Goal: Transaction & Acquisition: Purchase product/service

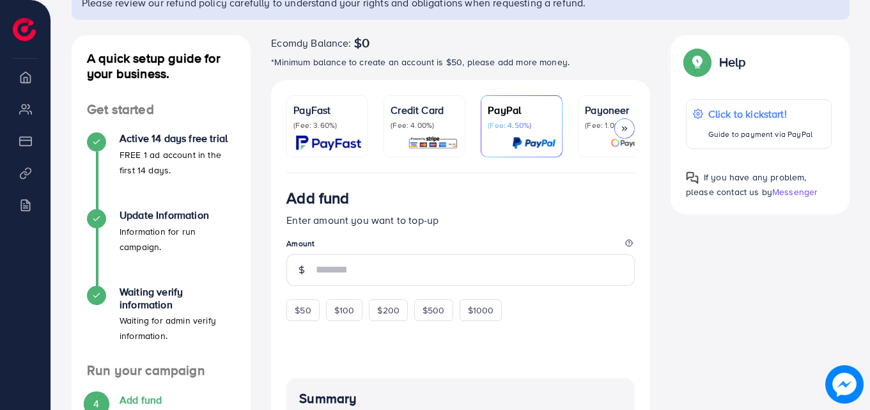
scroll to position [107, 0]
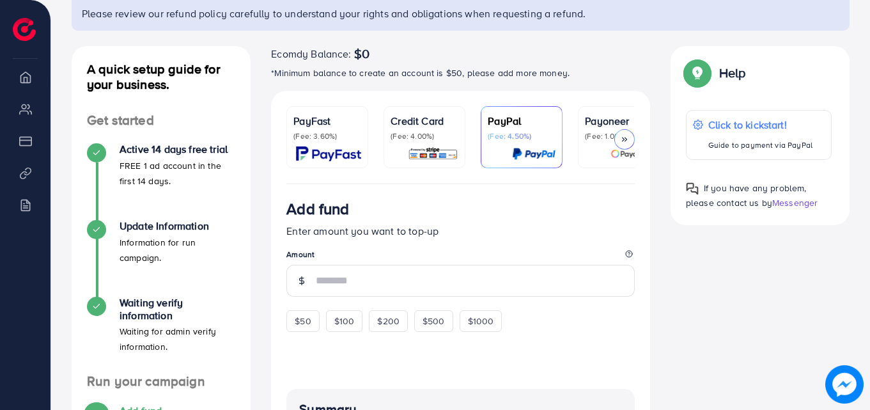
click at [591, 127] on p "Payoneer" at bounding box center [619, 120] width 68 height 15
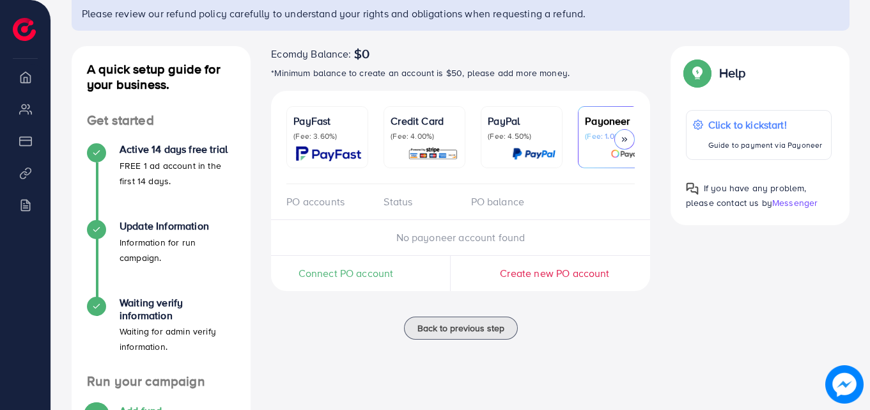
click at [623, 138] on polyline at bounding box center [623, 139] width 2 height 4
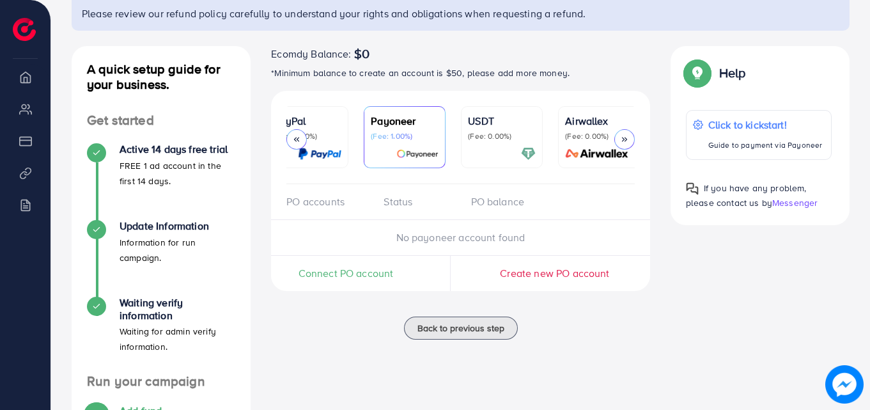
scroll to position [0, 219]
click at [502, 133] on p "(Fee: 0.00%)" at bounding box center [497, 136] width 68 height 10
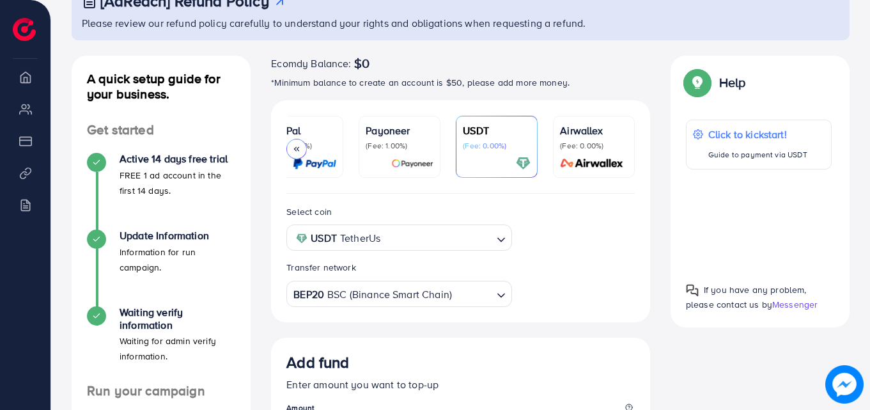
scroll to position [81, 0]
